Goal: Complete application form

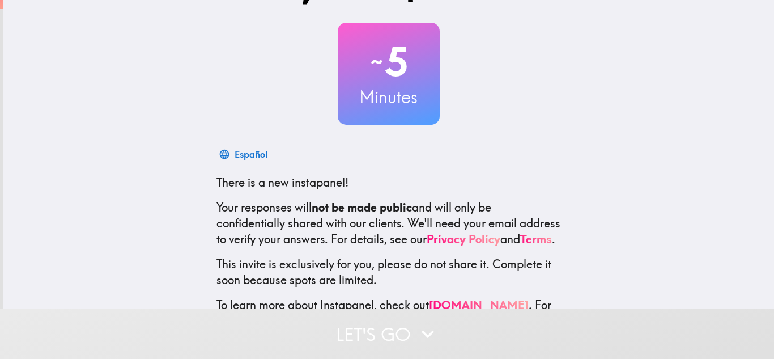
scroll to position [113, 0]
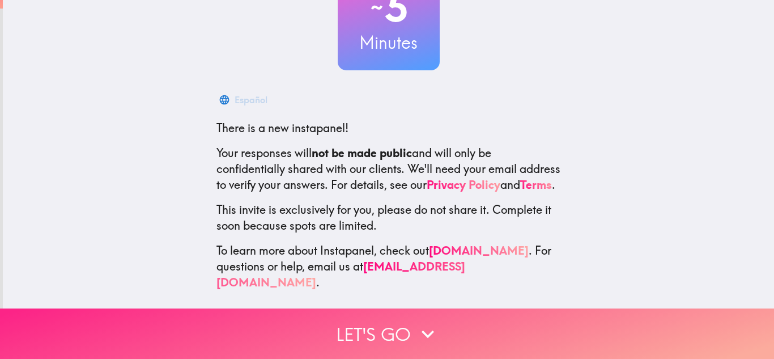
click at [429, 332] on icon "button" at bounding box center [428, 333] width 25 height 25
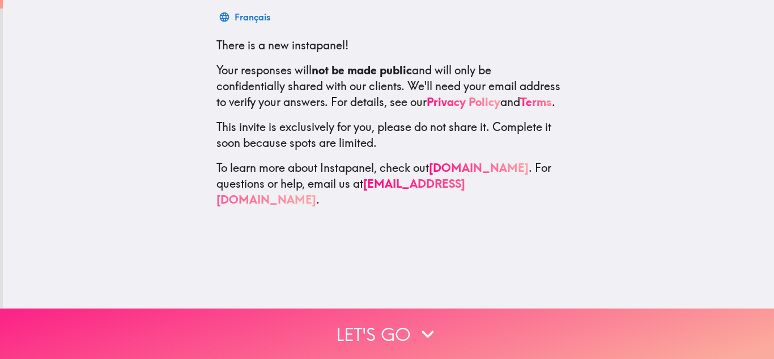
scroll to position [0, 0]
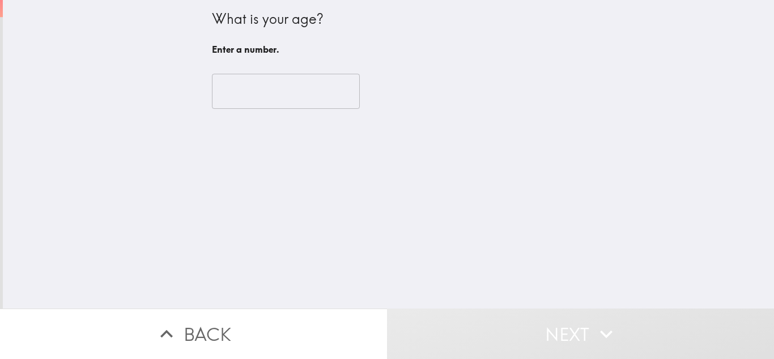
click at [260, 101] on input "number" at bounding box center [286, 91] width 148 height 35
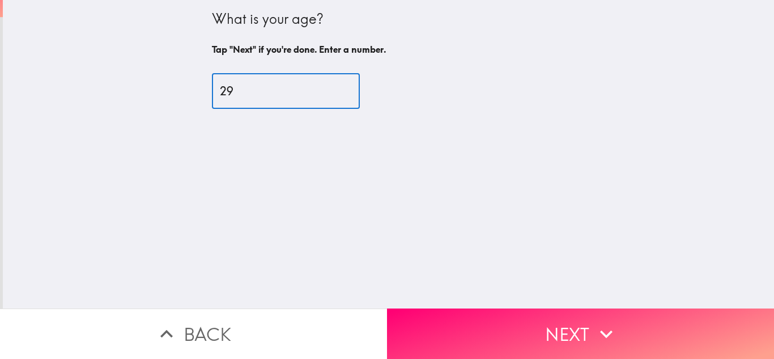
type input "29"
click at [624, 320] on button "Next" at bounding box center [580, 333] width 387 height 50
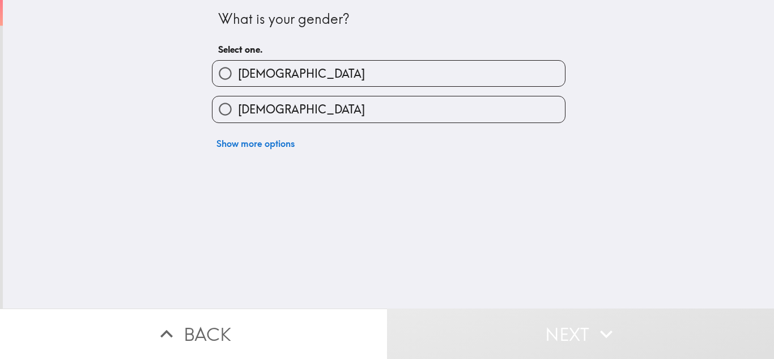
click at [258, 78] on label "[DEMOGRAPHIC_DATA]" at bounding box center [389, 74] width 353 height 26
click at [238, 78] on input "[DEMOGRAPHIC_DATA]" at bounding box center [226, 74] width 26 height 26
radio input "true"
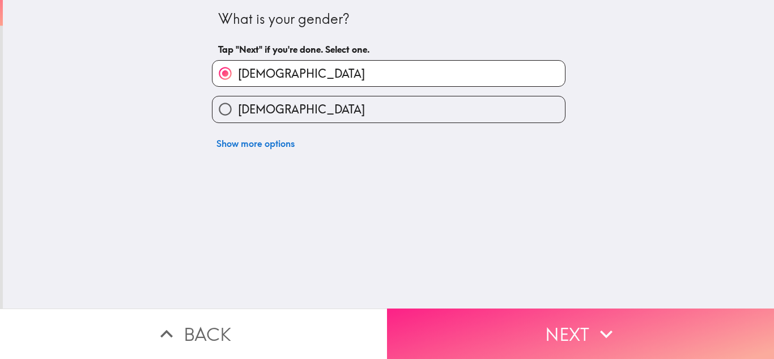
click at [489, 332] on button "Next" at bounding box center [580, 333] width 387 height 50
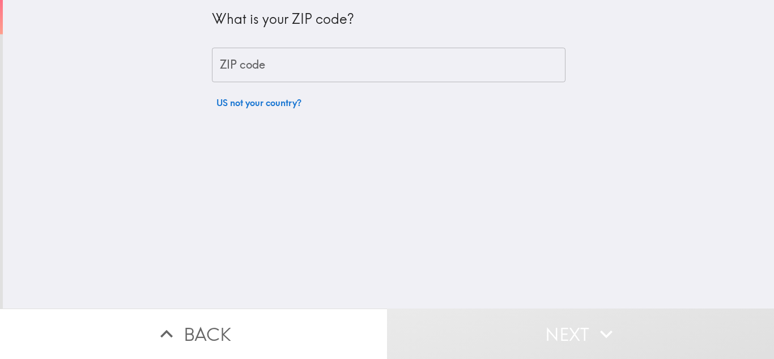
click at [286, 74] on input "ZIP code" at bounding box center [389, 65] width 354 height 35
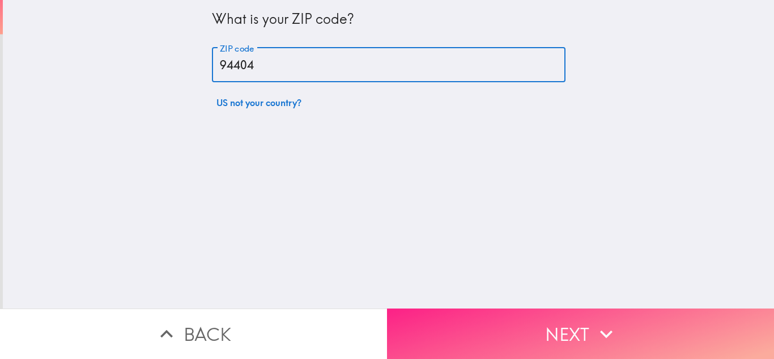
type input "94404"
click at [490, 321] on button "Next" at bounding box center [580, 333] width 387 height 50
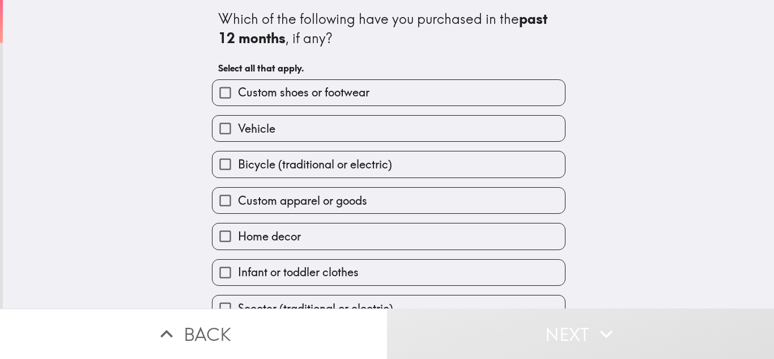
click at [321, 135] on label "Vehicle" at bounding box center [389, 129] width 353 height 26
click at [238, 135] on input "Vehicle" at bounding box center [226, 129] width 26 height 26
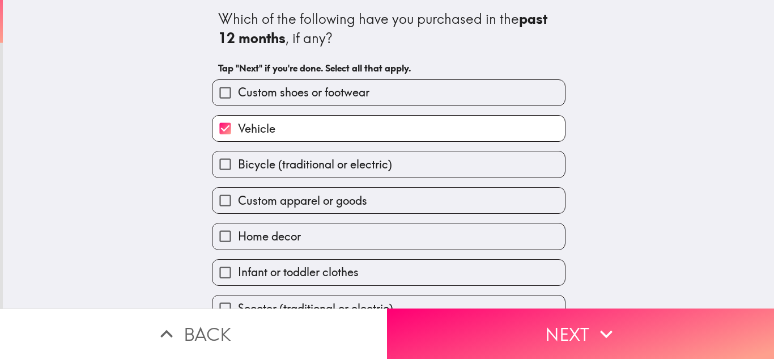
click at [316, 139] on label "Vehicle" at bounding box center [389, 129] width 353 height 26
click at [238, 139] on input "Vehicle" at bounding box center [226, 129] width 26 height 26
checkbox input "false"
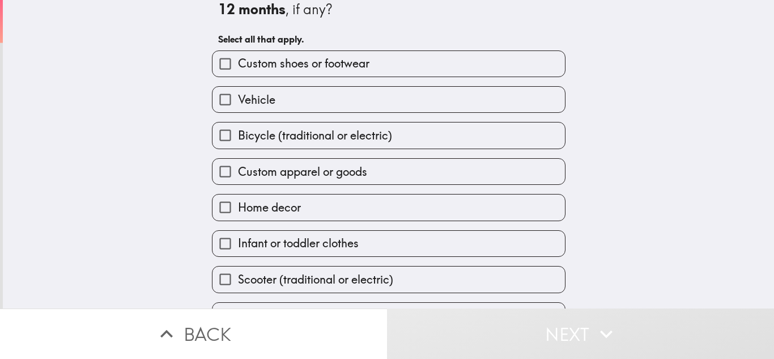
scroll to position [57, 0]
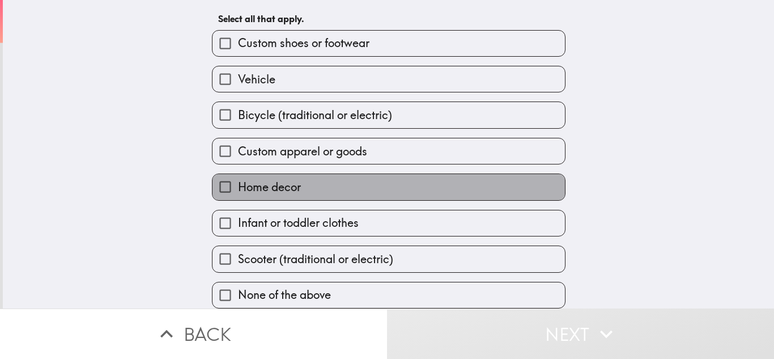
click at [308, 174] on label "Home decor" at bounding box center [389, 187] width 353 height 26
click at [238, 174] on input "Home decor" at bounding box center [226, 187] width 26 height 26
checkbox input "true"
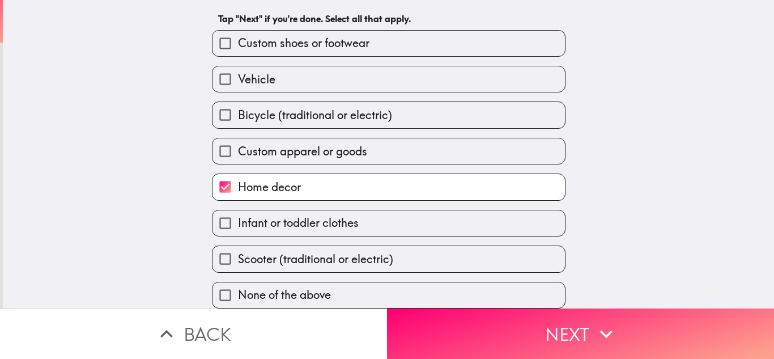
click at [314, 152] on label "Custom apparel or goods" at bounding box center [389, 151] width 353 height 26
click at [238, 152] on input "Custom apparel or goods" at bounding box center [226, 151] width 26 height 26
checkbox input "true"
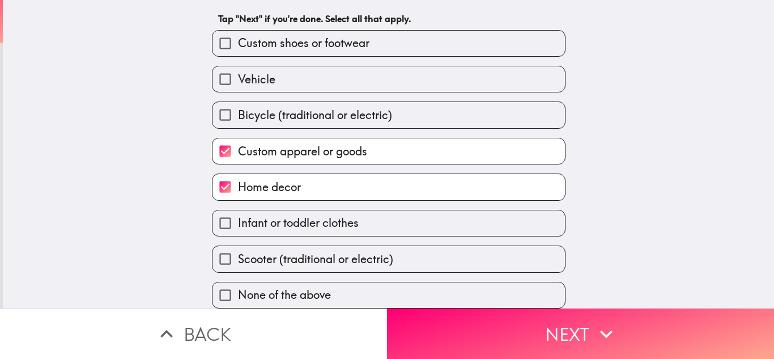
scroll to position [58, 0]
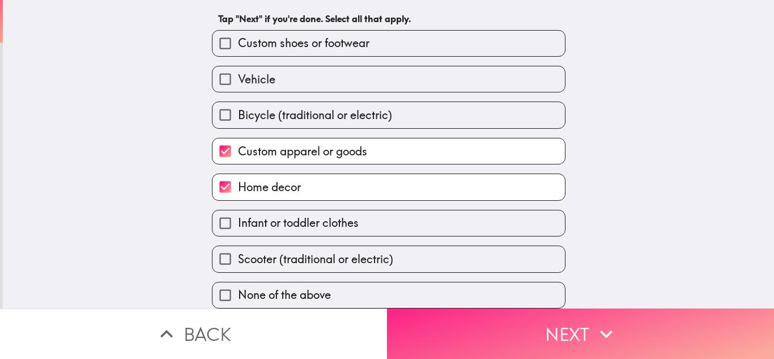
click at [458, 321] on button "Next" at bounding box center [580, 333] width 387 height 50
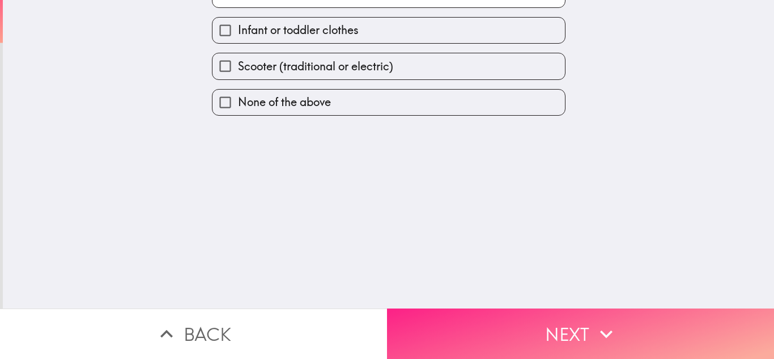
scroll to position [0, 0]
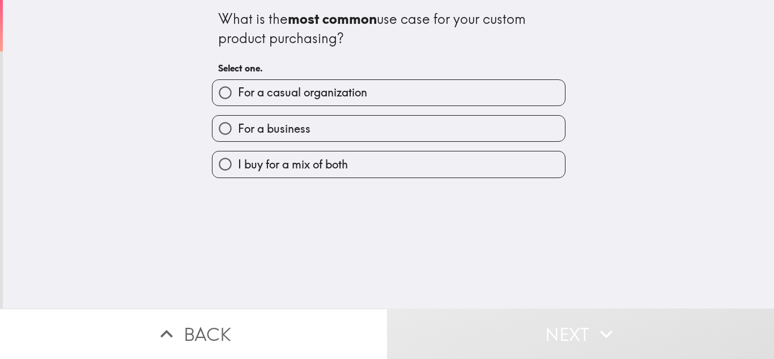
click at [330, 94] on span "For a casual organization" at bounding box center [302, 92] width 129 height 16
click at [238, 94] on input "For a casual organization" at bounding box center [226, 93] width 26 height 26
radio input "true"
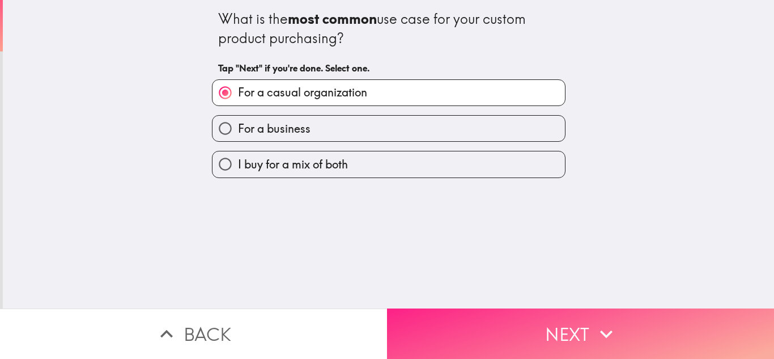
click at [615, 332] on button "Next" at bounding box center [580, 333] width 387 height 50
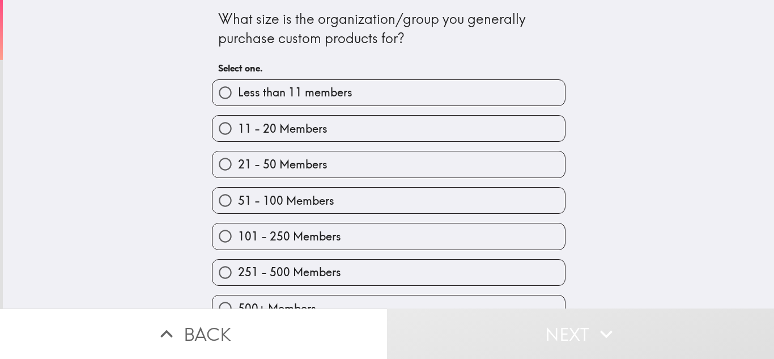
click at [289, 174] on label "21 - 50 Members" at bounding box center [389, 164] width 353 height 26
click at [238, 174] on input "21 - 50 Members" at bounding box center [226, 164] width 26 height 26
radio input "true"
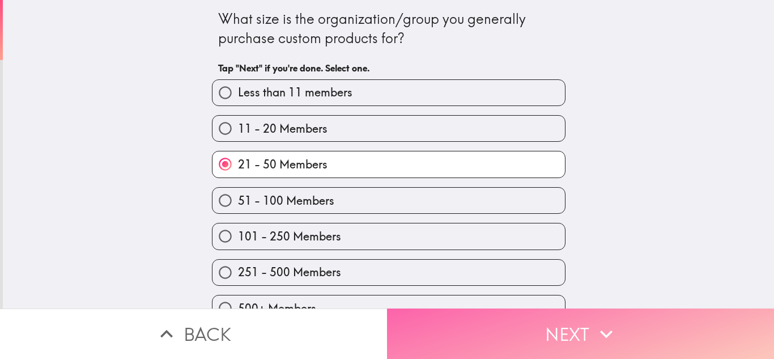
click at [531, 325] on button "Next" at bounding box center [580, 333] width 387 height 50
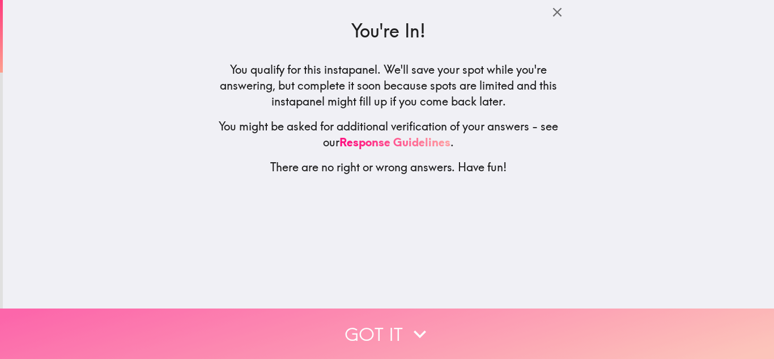
click at [473, 308] on button "Got it" at bounding box center [387, 333] width 774 height 50
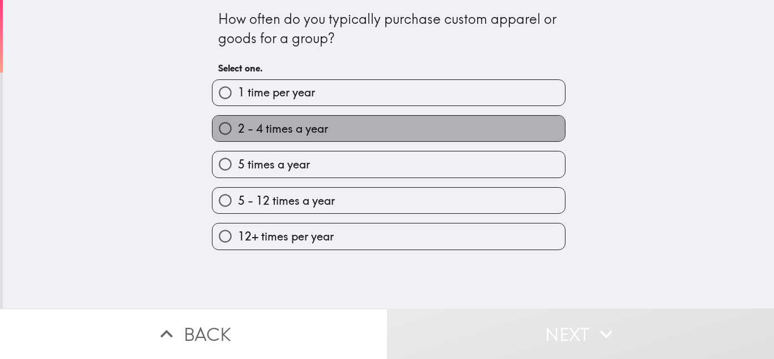
click at [365, 137] on label "2 - 4 times a year" at bounding box center [389, 129] width 353 height 26
click at [238, 137] on input "2 - 4 times a year" at bounding box center [226, 129] width 26 height 26
radio input "true"
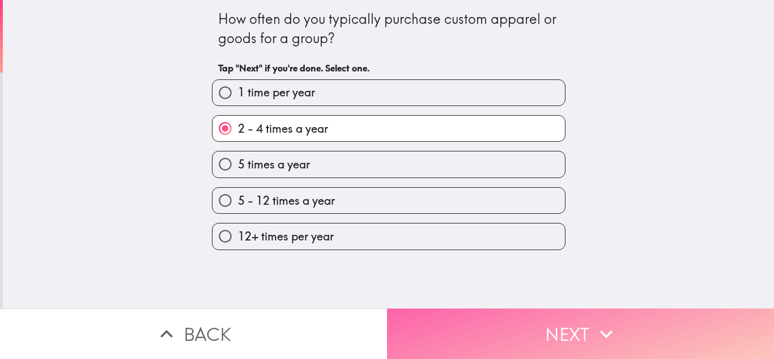
click at [510, 328] on button "Next" at bounding box center [580, 333] width 387 height 50
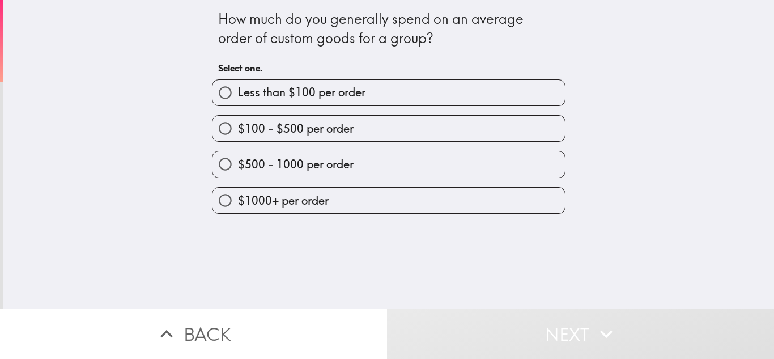
click at [371, 170] on label "$500 - 1000 per order" at bounding box center [389, 164] width 353 height 26
click at [238, 170] on input "$500 - 1000 per order" at bounding box center [226, 164] width 26 height 26
radio input "true"
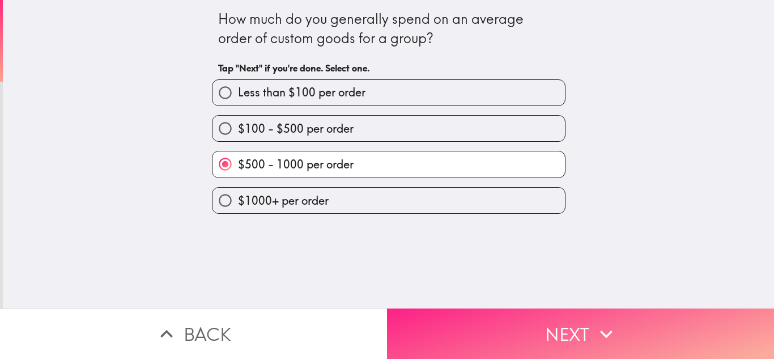
click at [520, 327] on button "Next" at bounding box center [580, 333] width 387 height 50
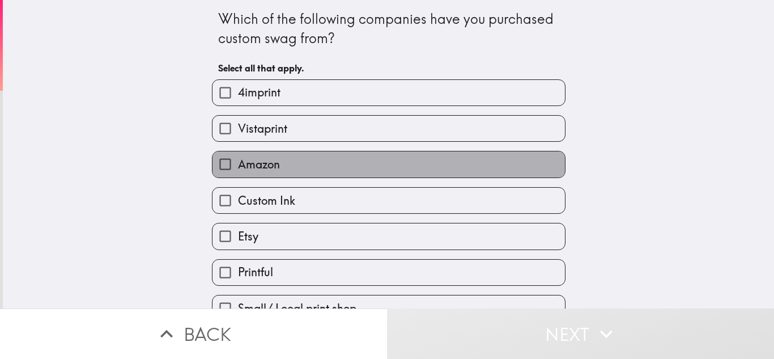
click at [320, 169] on label "Amazon" at bounding box center [389, 164] width 353 height 26
click at [238, 169] on input "Amazon" at bounding box center [226, 164] width 26 height 26
checkbox input "true"
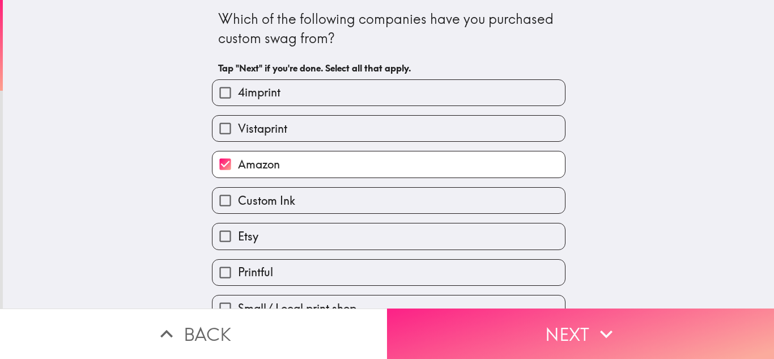
click at [469, 319] on button "Next" at bounding box center [580, 333] width 387 height 50
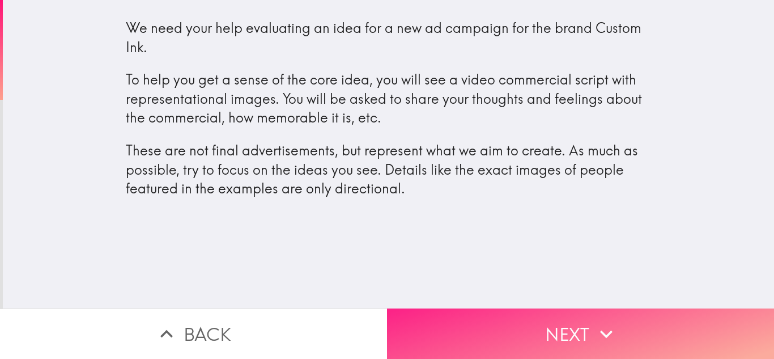
click at [528, 315] on button "Next" at bounding box center [580, 333] width 387 height 50
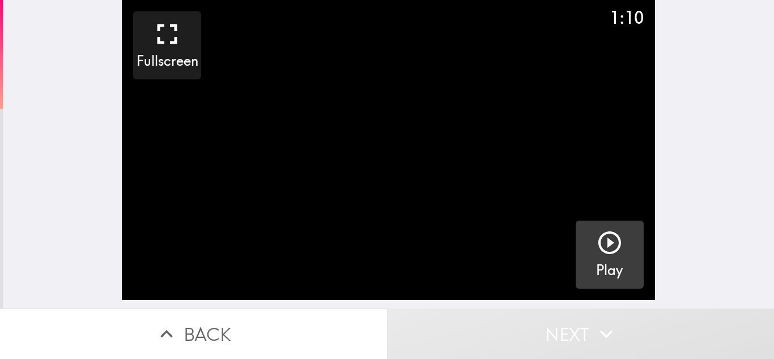
click at [583, 240] on button "Play" at bounding box center [610, 255] width 68 height 68
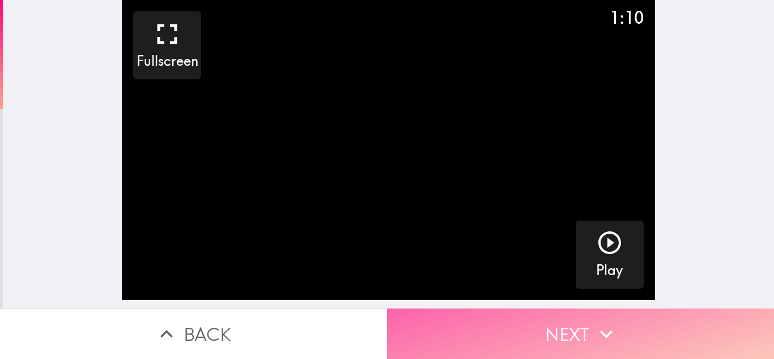
click at [516, 327] on button "Next" at bounding box center [580, 333] width 387 height 50
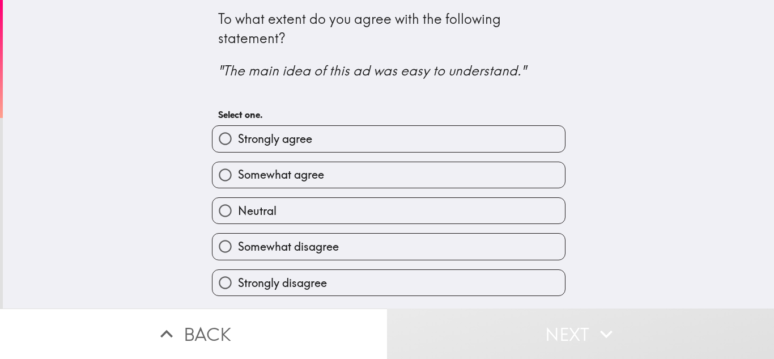
click at [350, 142] on label "Strongly agree" at bounding box center [389, 139] width 353 height 26
click at [238, 142] on input "Strongly agree" at bounding box center [226, 139] width 26 height 26
radio input "true"
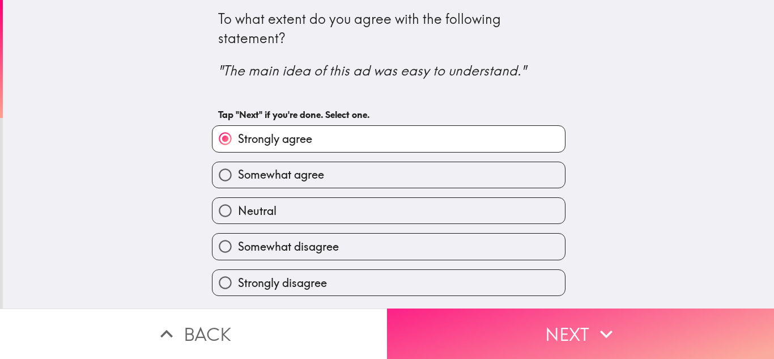
click at [557, 335] on button "Next" at bounding box center [580, 333] width 387 height 50
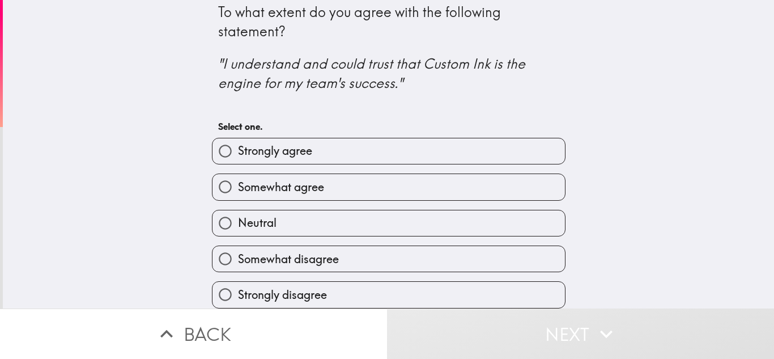
scroll to position [15, 0]
click at [312, 139] on label "Strongly agree" at bounding box center [389, 151] width 353 height 26
click at [238, 139] on input "Strongly agree" at bounding box center [226, 151] width 26 height 26
radio input "true"
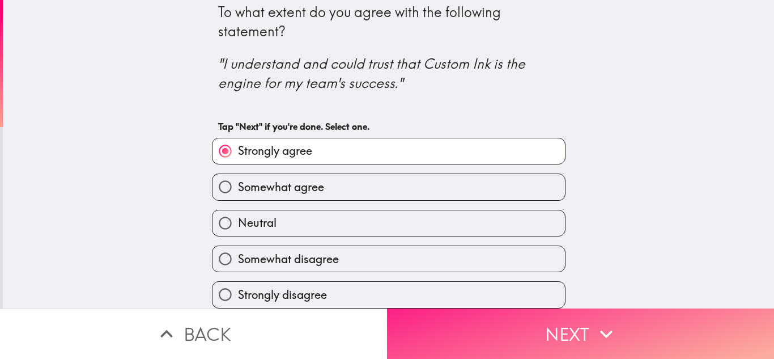
click at [468, 323] on button "Next" at bounding box center [580, 333] width 387 height 50
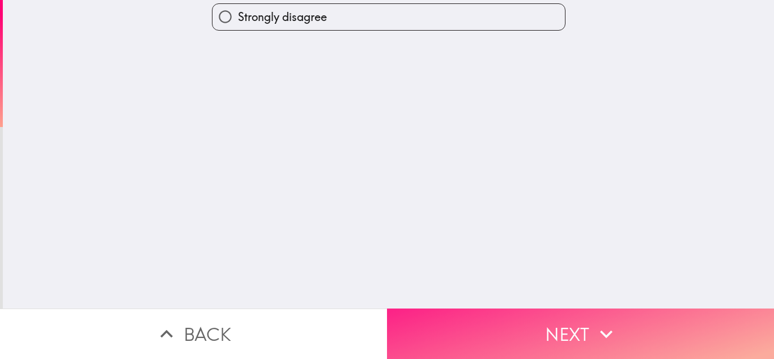
scroll to position [0, 0]
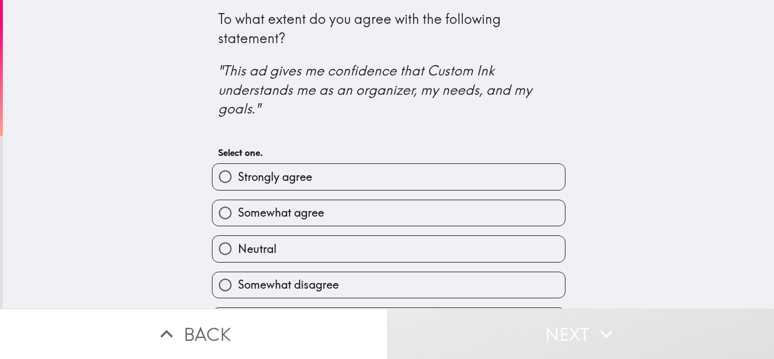
scroll to position [34, 0]
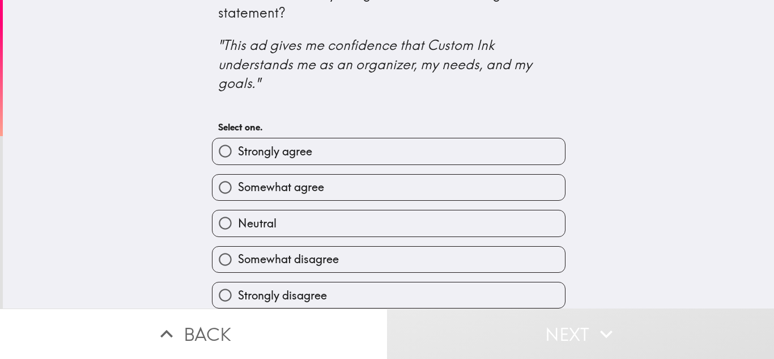
click at [330, 150] on label "Strongly agree" at bounding box center [389, 151] width 353 height 26
click at [238, 150] on input "Strongly agree" at bounding box center [226, 151] width 26 height 26
radio input "true"
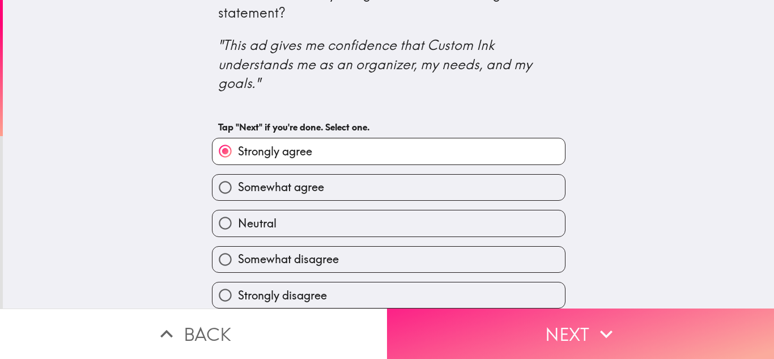
click at [506, 328] on button "Next" at bounding box center [580, 333] width 387 height 50
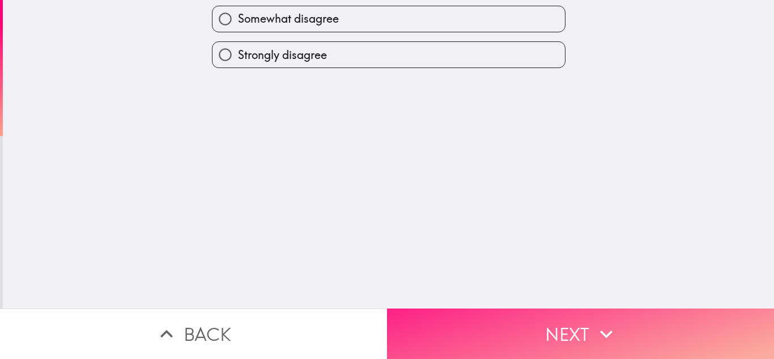
scroll to position [0, 0]
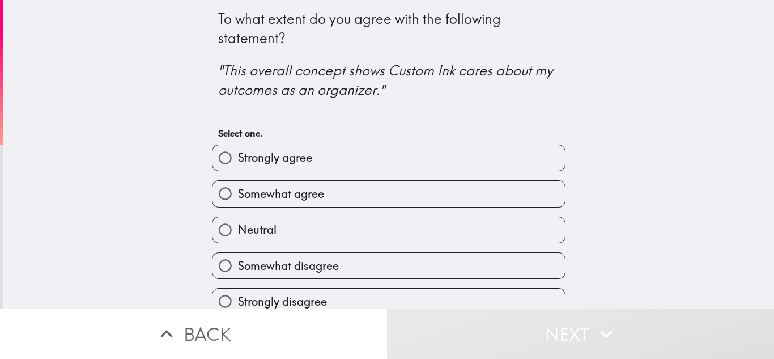
scroll to position [15, 0]
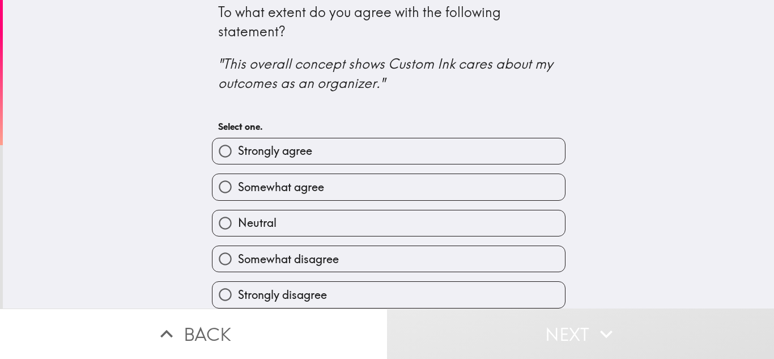
click at [321, 182] on label "Somewhat agree" at bounding box center [389, 187] width 353 height 26
click at [238, 182] on input "Somewhat agree" at bounding box center [226, 187] width 26 height 26
radio input "true"
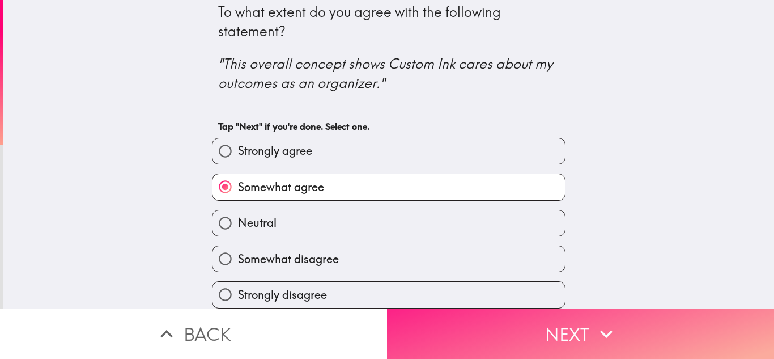
click at [617, 338] on button "Next" at bounding box center [580, 333] width 387 height 50
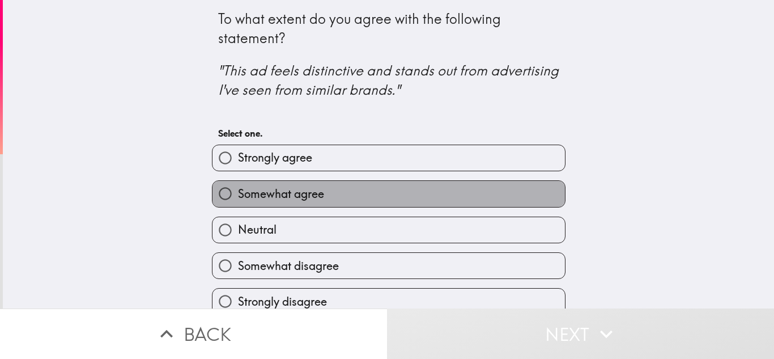
click at [395, 200] on label "Somewhat agree" at bounding box center [389, 194] width 353 height 26
click at [238, 200] on input "Somewhat agree" at bounding box center [226, 194] width 26 height 26
radio input "true"
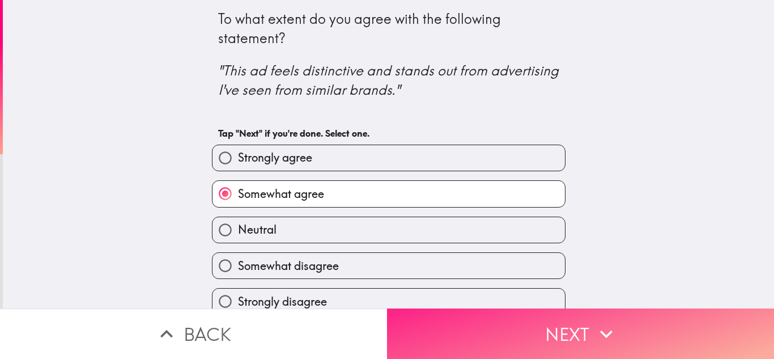
click at [475, 312] on button "Next" at bounding box center [580, 333] width 387 height 50
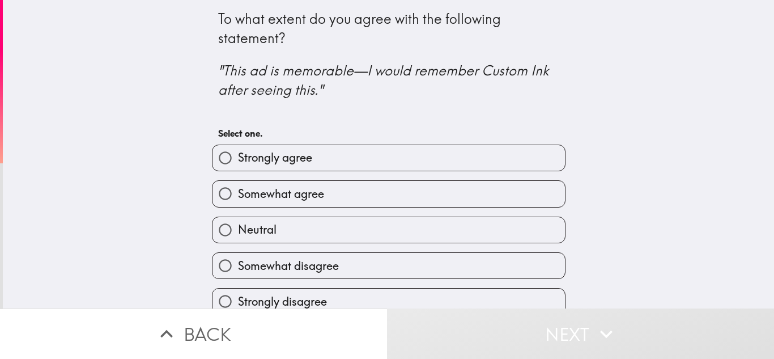
click at [374, 183] on label "Somewhat agree" at bounding box center [389, 194] width 353 height 26
click at [238, 183] on input "Somewhat agree" at bounding box center [226, 194] width 26 height 26
radio input "true"
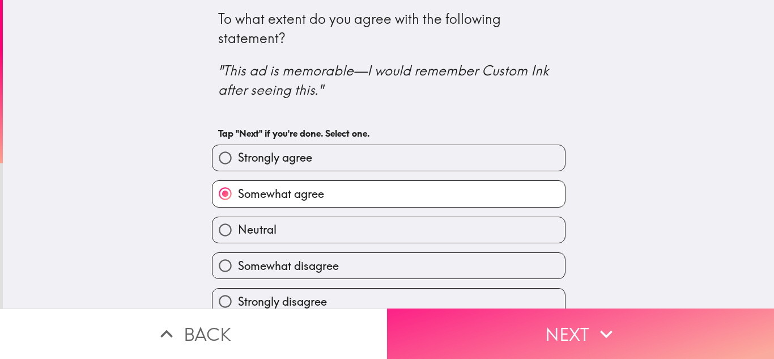
click at [469, 320] on button "Next" at bounding box center [580, 333] width 387 height 50
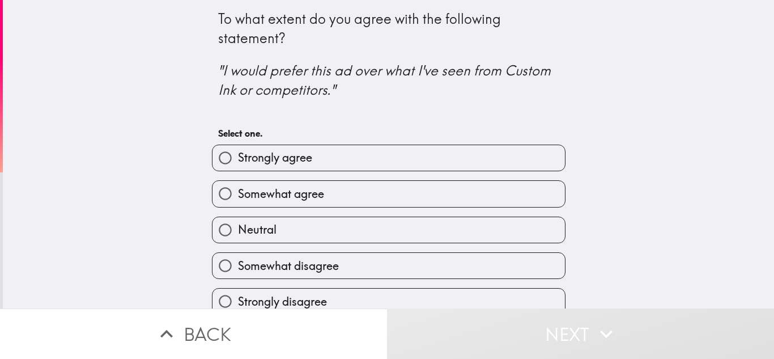
click at [402, 164] on label "Strongly agree" at bounding box center [389, 158] width 353 height 26
click at [238, 164] on input "Strongly agree" at bounding box center [226, 158] width 26 height 26
radio input "true"
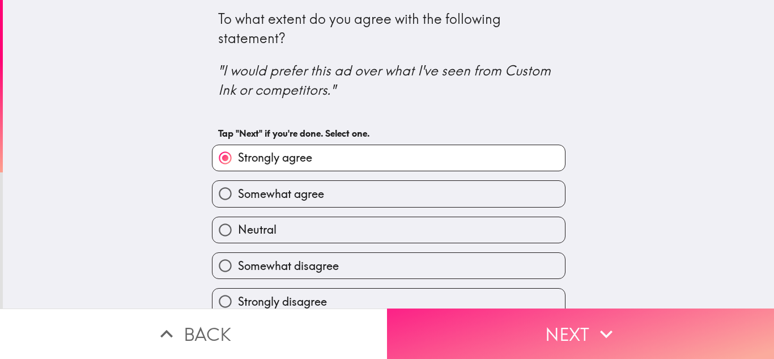
click at [506, 324] on button "Next" at bounding box center [580, 333] width 387 height 50
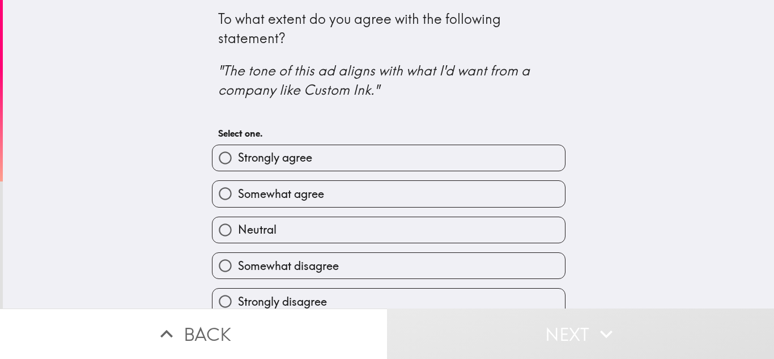
click at [391, 188] on label "Somewhat agree" at bounding box center [389, 194] width 353 height 26
click at [238, 188] on input "Somewhat agree" at bounding box center [226, 194] width 26 height 26
radio input "true"
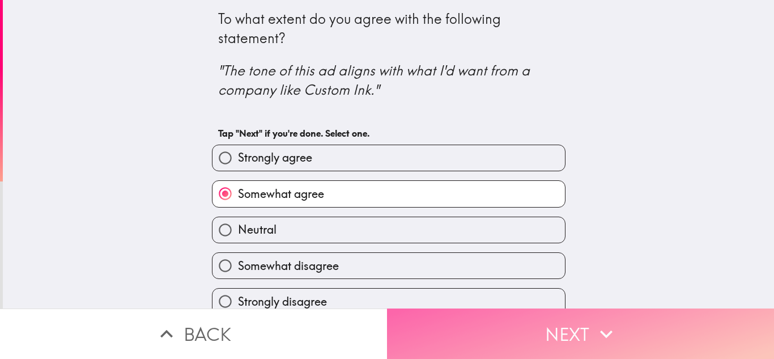
click at [488, 335] on button "Next" at bounding box center [580, 333] width 387 height 50
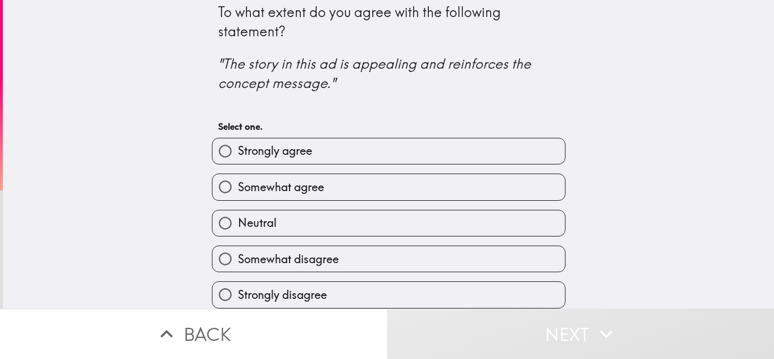
scroll to position [15, 0]
click at [397, 186] on label "Somewhat agree" at bounding box center [389, 187] width 353 height 26
click at [238, 186] on input "Somewhat agree" at bounding box center [226, 187] width 26 height 26
radio input "true"
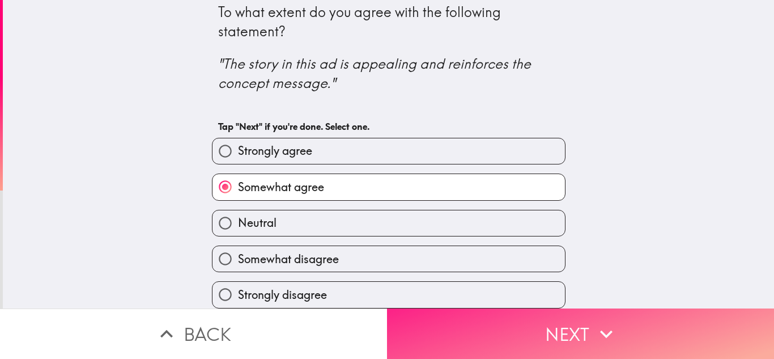
click at [518, 318] on button "Next" at bounding box center [580, 333] width 387 height 50
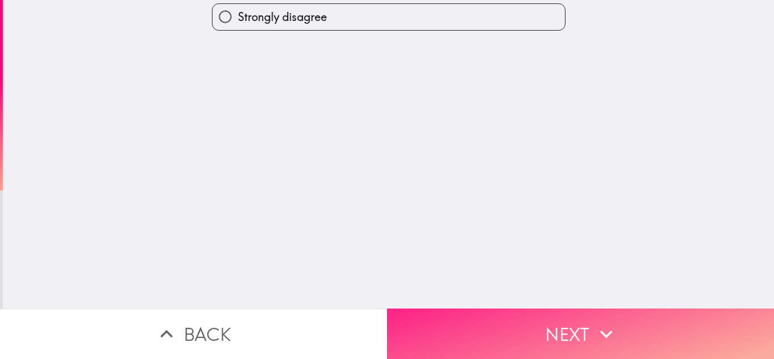
scroll to position [0, 0]
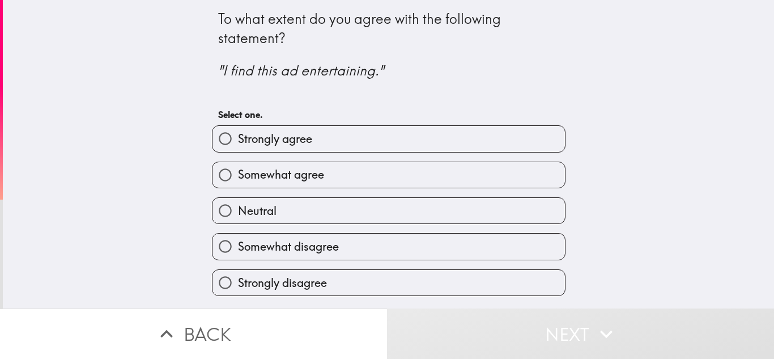
click at [361, 157] on div "Somewhat agree" at bounding box center [384, 171] width 363 height 36
click at [386, 165] on label "Somewhat agree" at bounding box center [389, 175] width 353 height 26
click at [238, 165] on input "Somewhat agree" at bounding box center [226, 175] width 26 height 26
radio input "true"
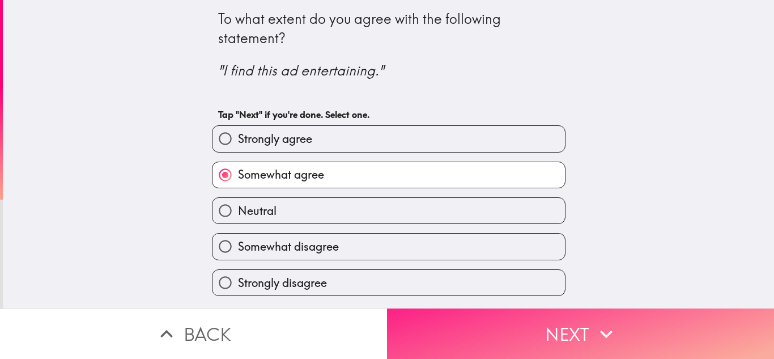
click at [467, 308] on button "Next" at bounding box center [580, 333] width 387 height 50
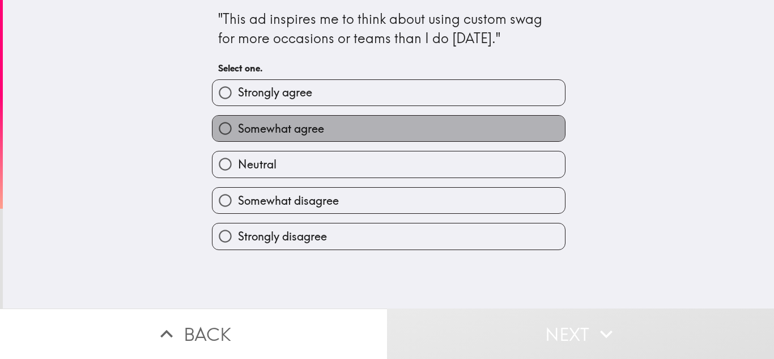
click at [362, 131] on label "Somewhat agree" at bounding box center [389, 129] width 353 height 26
click at [238, 131] on input "Somewhat agree" at bounding box center [226, 129] width 26 height 26
radio input "true"
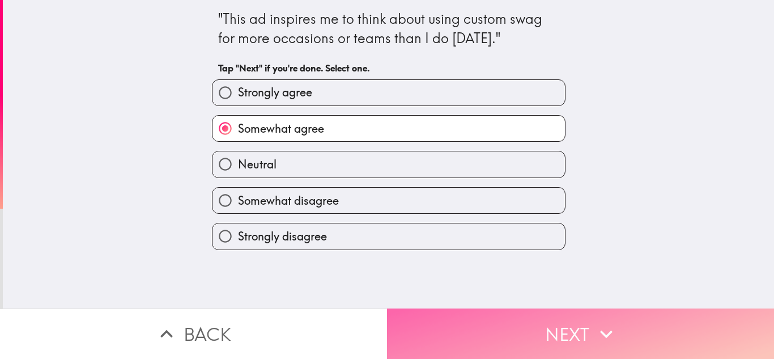
click at [494, 321] on button "Next" at bounding box center [580, 333] width 387 height 50
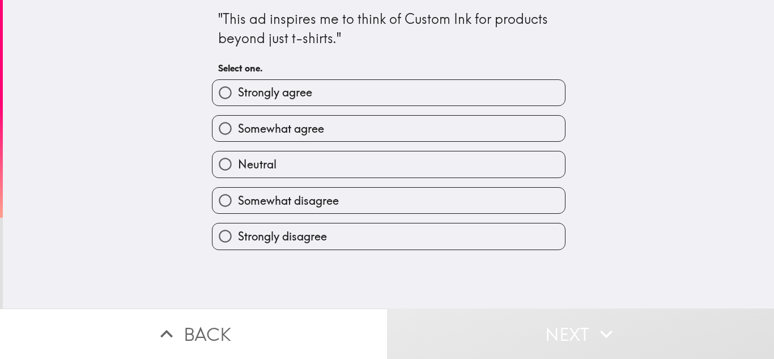
click at [372, 103] on label "Strongly agree" at bounding box center [389, 93] width 353 height 26
click at [238, 103] on input "Strongly agree" at bounding box center [226, 93] width 26 height 26
radio input "true"
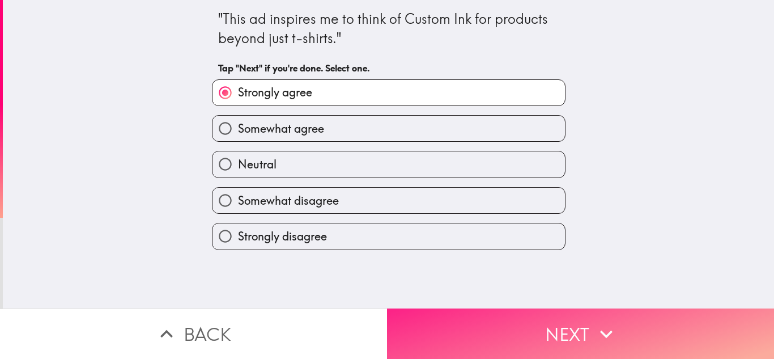
click at [500, 338] on button "Next" at bounding box center [580, 333] width 387 height 50
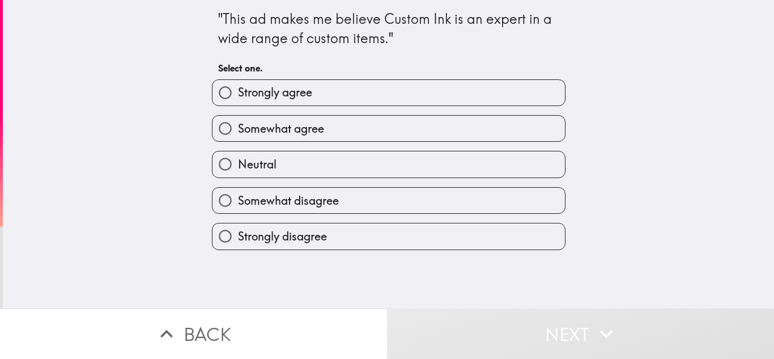
click at [332, 126] on label "Somewhat agree" at bounding box center [389, 129] width 353 height 26
click at [238, 126] on input "Somewhat agree" at bounding box center [226, 129] width 26 height 26
radio input "true"
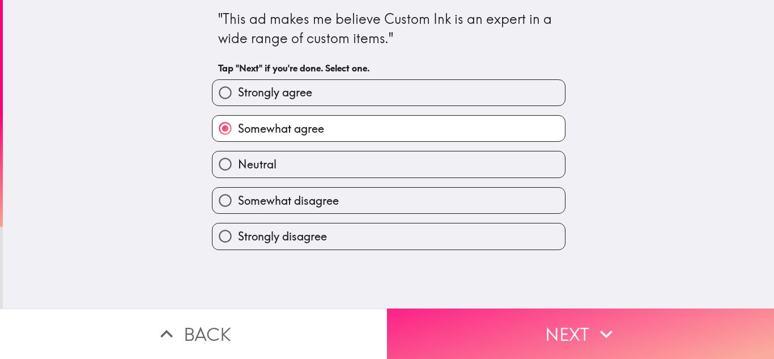
click at [612, 341] on button "Next" at bounding box center [580, 333] width 387 height 50
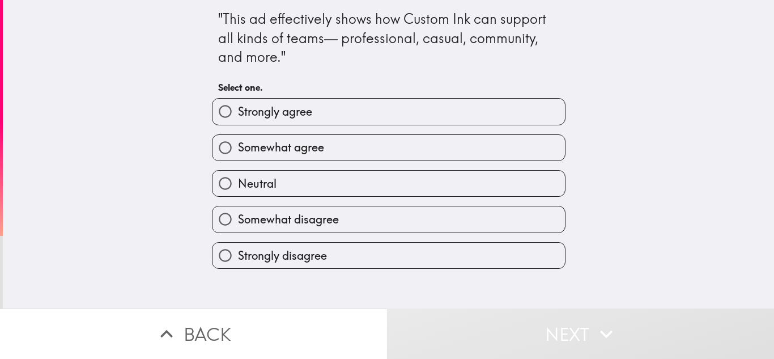
click at [409, 159] on label "Somewhat agree" at bounding box center [389, 148] width 353 height 26
click at [238, 159] on input "Somewhat agree" at bounding box center [226, 148] width 26 height 26
radio input "true"
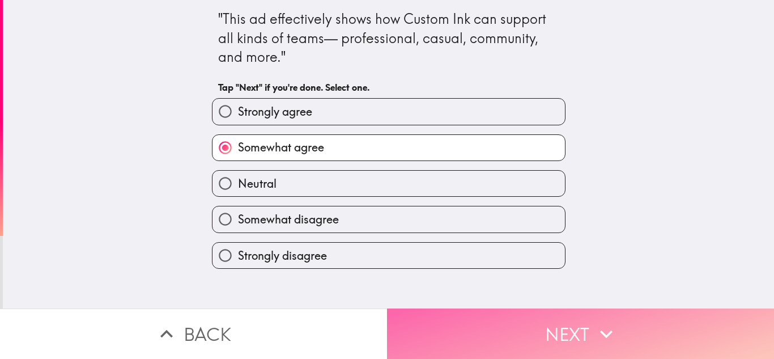
click at [566, 327] on button "Next" at bounding box center [580, 333] width 387 height 50
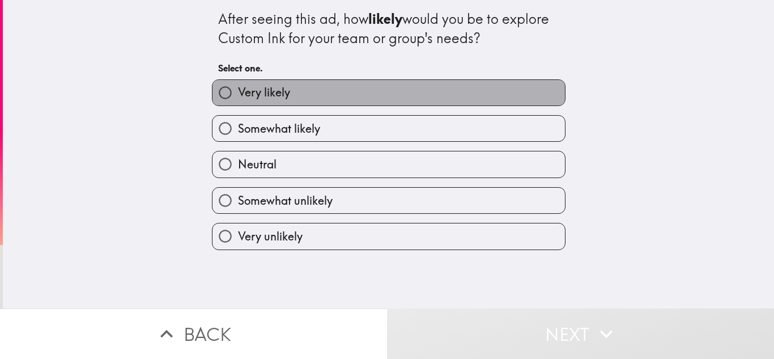
click at [399, 100] on label "Very likely" at bounding box center [389, 93] width 353 height 26
click at [238, 100] on input "Very likely" at bounding box center [226, 93] width 26 height 26
radio input "true"
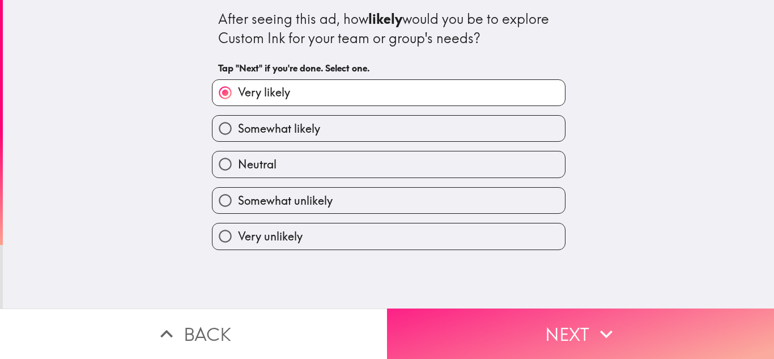
click at [497, 313] on button "Next" at bounding box center [580, 333] width 387 height 50
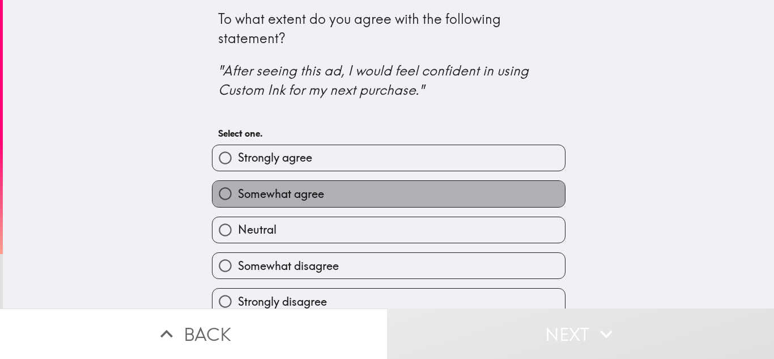
click at [403, 203] on label "Somewhat agree" at bounding box center [389, 194] width 353 height 26
click at [238, 203] on input "Somewhat agree" at bounding box center [226, 194] width 26 height 26
radio input "true"
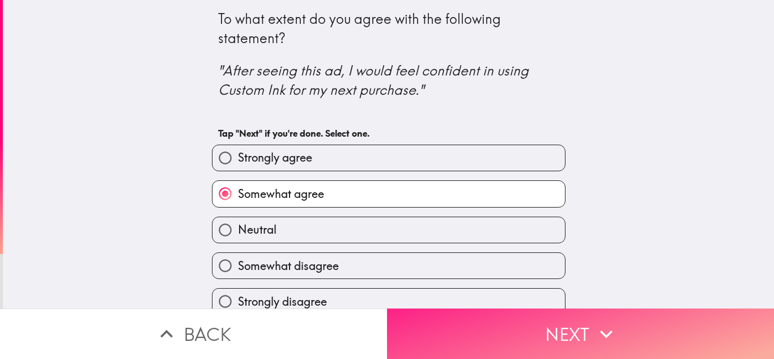
click at [594, 334] on icon "button" at bounding box center [606, 333] width 25 height 25
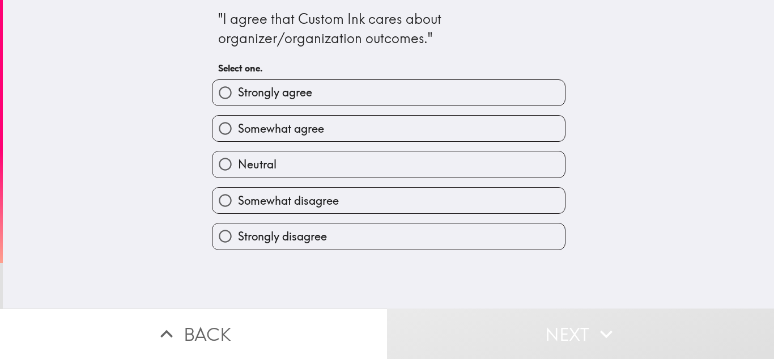
click at [414, 149] on div "Neutral" at bounding box center [384, 160] width 363 height 36
click at [427, 136] on label "Somewhat agree" at bounding box center [389, 129] width 353 height 26
click at [238, 136] on input "Somewhat agree" at bounding box center [226, 129] width 26 height 26
radio input "true"
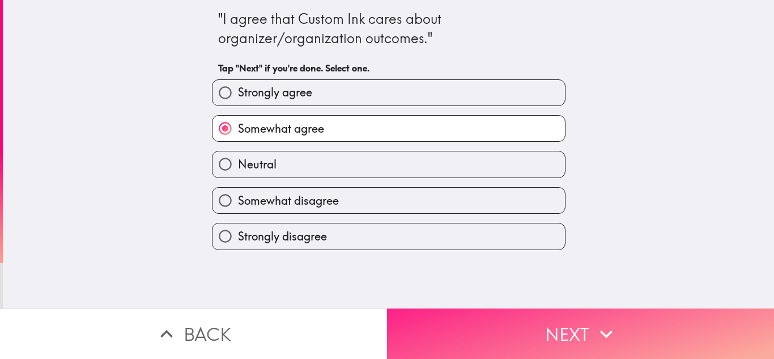
click at [548, 333] on button "Next" at bounding box center [580, 333] width 387 height 50
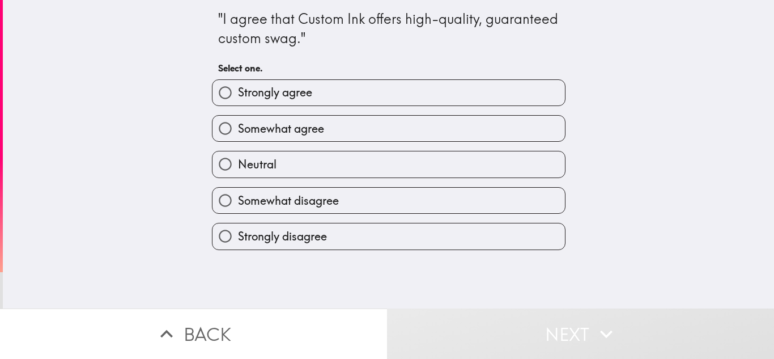
click at [382, 130] on label "Somewhat agree" at bounding box center [389, 129] width 353 height 26
click at [238, 130] on input "Somewhat agree" at bounding box center [226, 129] width 26 height 26
radio input "true"
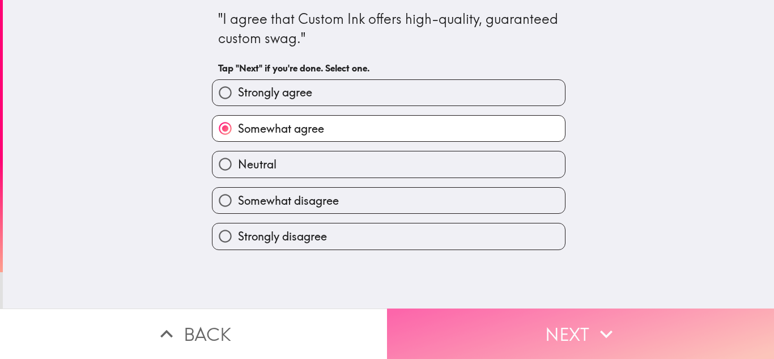
click at [519, 323] on button "Next" at bounding box center [580, 333] width 387 height 50
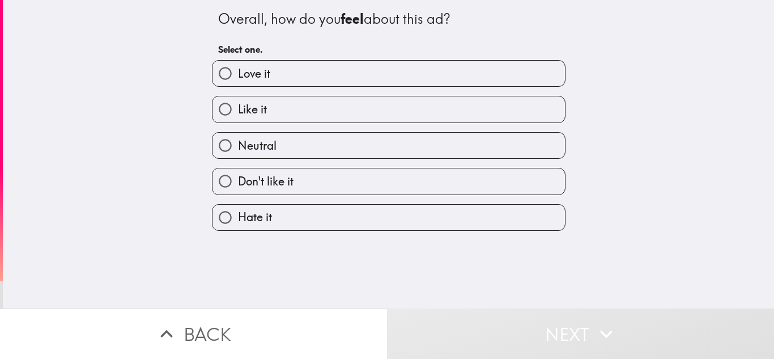
click at [353, 82] on label "Love it" at bounding box center [389, 74] width 353 height 26
click at [238, 82] on input "Love it" at bounding box center [226, 74] width 26 height 26
radio input "true"
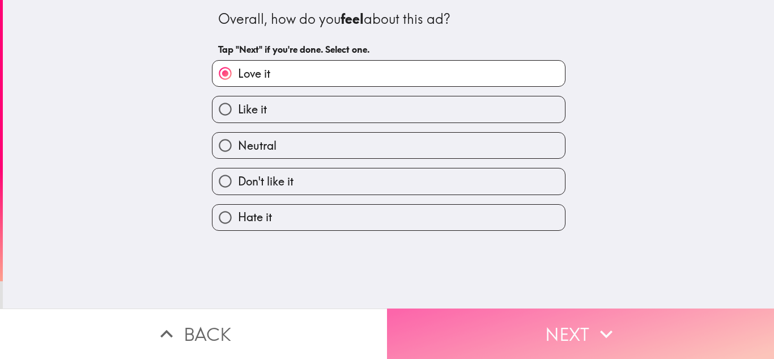
click at [506, 319] on button "Next" at bounding box center [580, 333] width 387 height 50
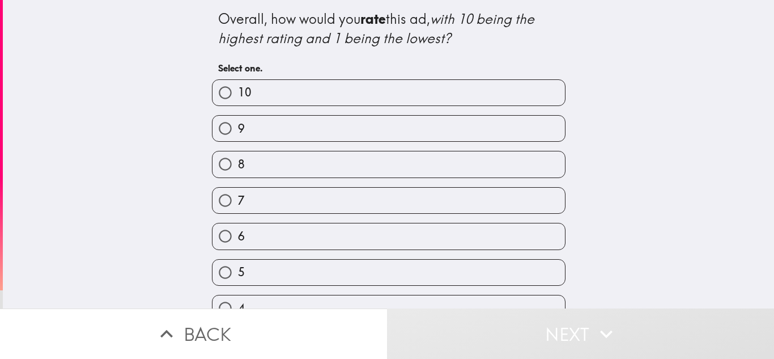
click at [349, 127] on label "9" at bounding box center [389, 129] width 353 height 26
click at [238, 127] on input "9" at bounding box center [226, 129] width 26 height 26
radio input "true"
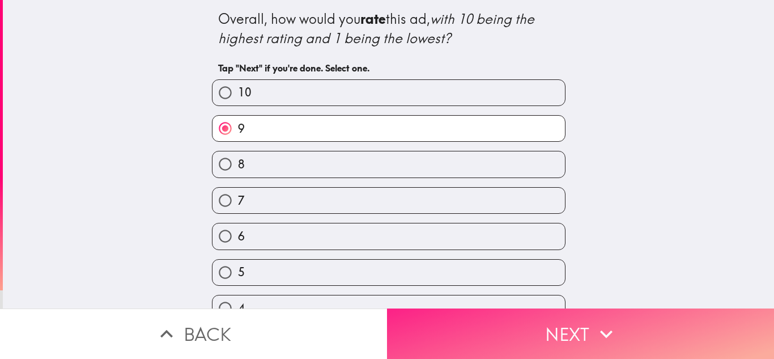
click at [629, 311] on button "Next" at bounding box center [580, 333] width 387 height 50
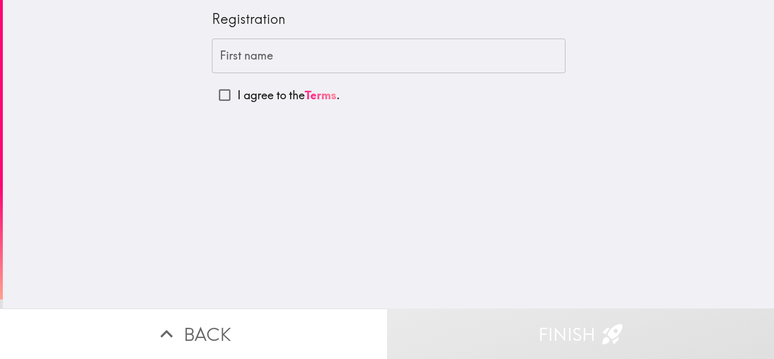
click at [297, 61] on input "First name" at bounding box center [389, 56] width 354 height 35
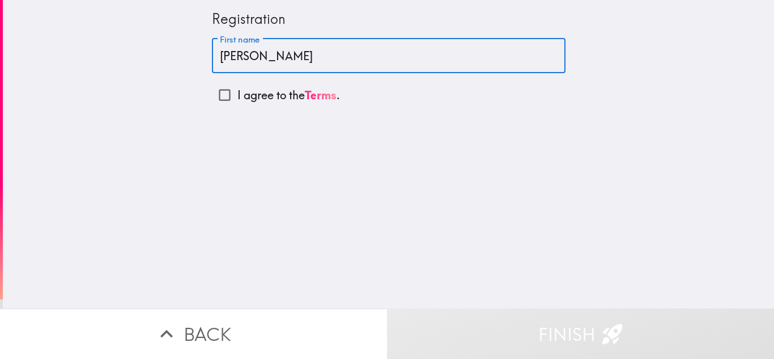
type input "[PERSON_NAME]"
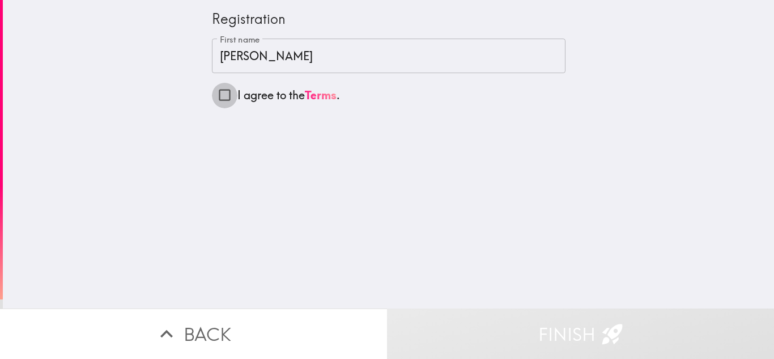
click at [222, 95] on input "I agree to the Terms ." at bounding box center [225, 95] width 26 height 26
checkbox input "true"
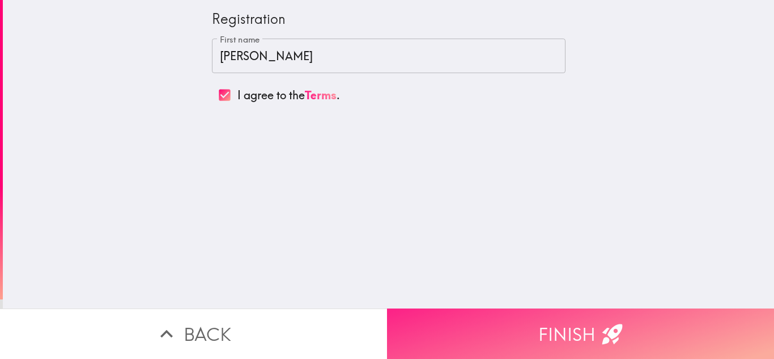
click at [518, 334] on button "Finish" at bounding box center [580, 333] width 387 height 50
